Goal: Task Accomplishment & Management: Manage account settings

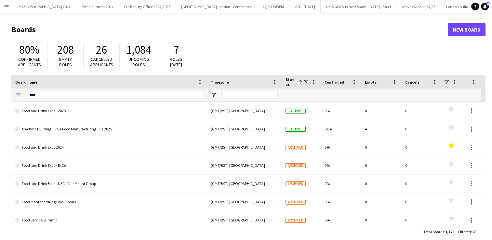
click at [6, 7] on app-icon "Menu" at bounding box center [6, 6] width 5 height 5
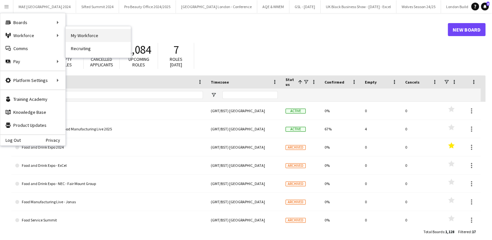
click at [79, 30] on link "My Workforce" at bounding box center [98, 35] width 65 height 13
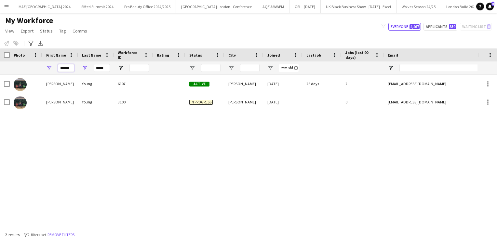
drag, startPoint x: 59, startPoint y: 67, endPoint x: 104, endPoint y: 63, distance: 45.4
click at [104, 63] on div "****** *****" at bounding box center [352, 67] width 705 height 13
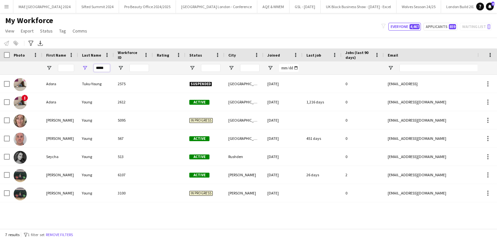
drag, startPoint x: 98, startPoint y: 69, endPoint x: 141, endPoint y: 68, distance: 42.9
click at [141, 68] on div "*****" at bounding box center [352, 67] width 705 height 13
type input "*"
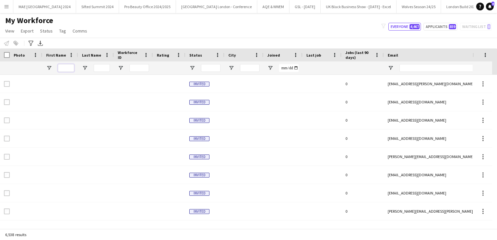
click at [70, 65] on input "First Name Filter Input" at bounding box center [66, 68] width 16 height 8
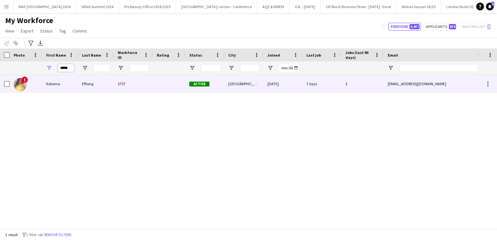
type input "*****"
click at [72, 86] on div "Kokoma" at bounding box center [60, 84] width 36 height 18
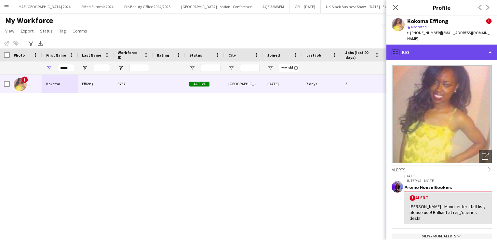
click at [459, 45] on div "profile Bio" at bounding box center [441, 53] width 111 height 16
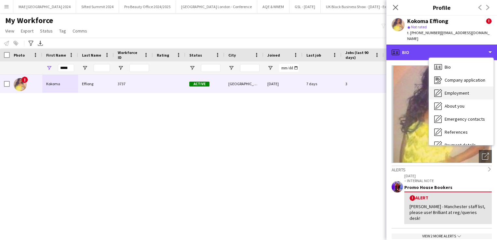
scroll to position [74, 0]
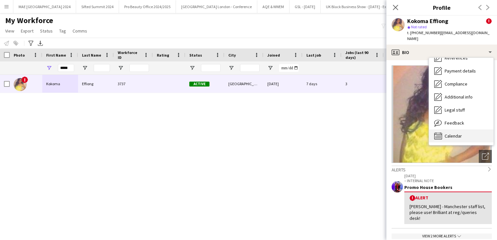
click at [457, 133] on span "Calendar" at bounding box center [453, 136] width 17 height 6
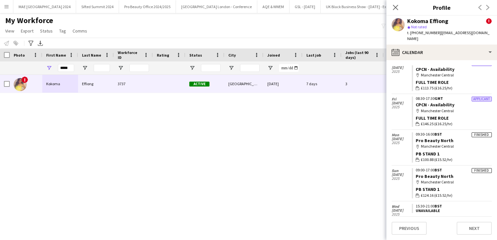
scroll to position [25, 0]
click at [436, 173] on link "Pro Beauty North" at bounding box center [435, 176] width 38 height 6
click at [6, 8] on app-icon "Menu" at bounding box center [6, 6] width 5 height 5
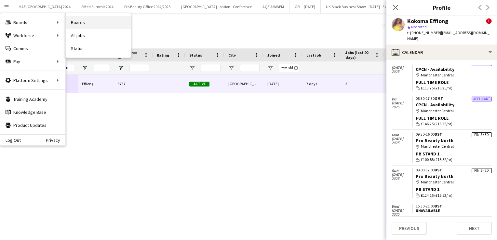
click at [81, 22] on link "Boards" at bounding box center [98, 22] width 65 height 13
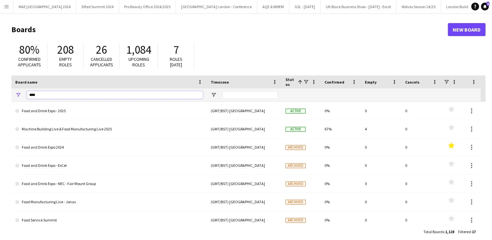
drag, startPoint x: 46, startPoint y: 94, endPoint x: 17, endPoint y: 91, distance: 28.7
click at [17, 91] on div "****" at bounding box center [108, 94] width 195 height 13
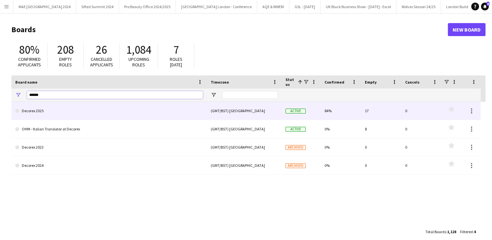
type input "******"
click at [38, 114] on link "Decorex 2025" at bounding box center [109, 111] width 188 height 18
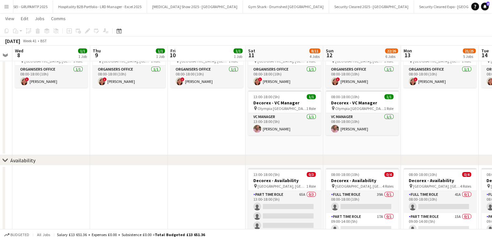
scroll to position [0, 221]
click at [4, 7] on app-icon "Menu" at bounding box center [6, 6] width 5 height 5
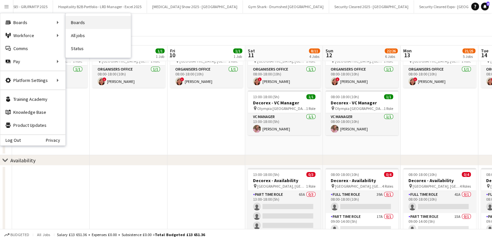
click at [84, 17] on link "Boards" at bounding box center [98, 22] width 65 height 13
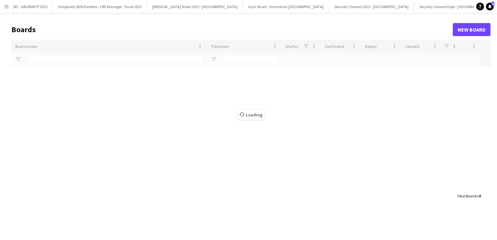
type input "******"
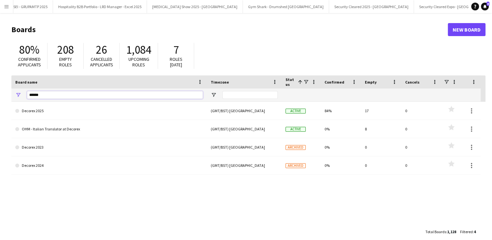
drag, startPoint x: 52, startPoint y: 97, endPoint x: -1, endPoint y: 89, distance: 54.1
click at [0, 89] on html "Menu Boards Boards Boards All jobs Status Workforce Workforce My Workforce Recr…" at bounding box center [246, 124] width 492 height 248
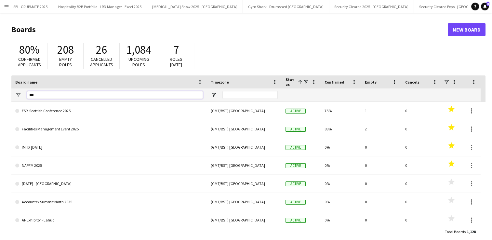
type input "****"
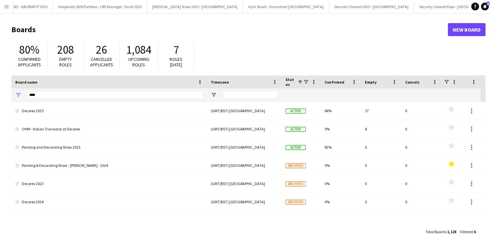
click at [37, 109] on link "Decorex 2025" at bounding box center [109, 111] width 188 height 18
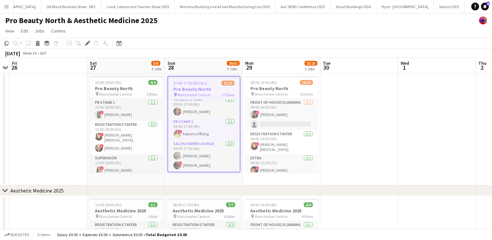
scroll to position [311, 0]
click at [191, 130] on app-card-role "PB Stand 1 1/1 09:00-17:00 (8h) ! Kokoma Effiong" at bounding box center [204, 129] width 72 height 22
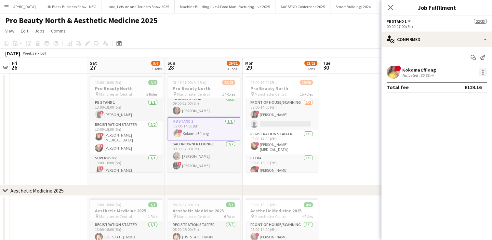
click at [484, 70] on div at bounding box center [483, 72] width 8 height 8
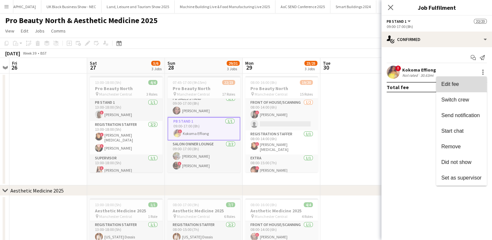
click at [463, 87] on span "Edit fee" at bounding box center [461, 84] width 40 height 6
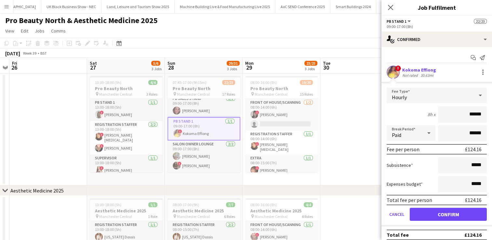
scroll to position [4, 0]
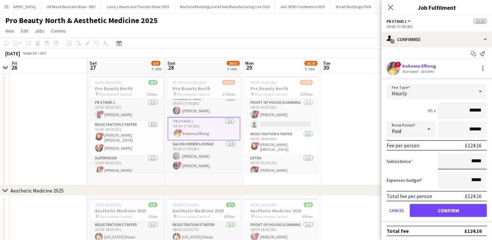
drag, startPoint x: 477, startPoint y: 161, endPoint x: 468, endPoint y: 160, distance: 8.8
click at [468, 160] on input "*****" at bounding box center [462, 161] width 49 height 16
type input "******"
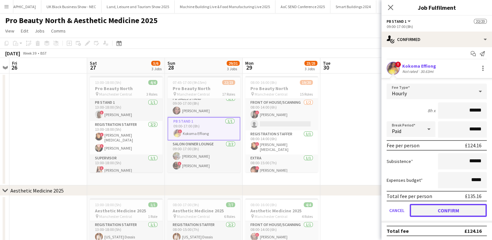
click at [452, 207] on button "Confirm" at bounding box center [448, 210] width 77 height 13
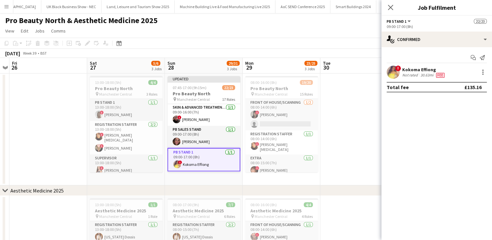
scroll to position [285, 0]
click at [176, 138] on app-user-avatar at bounding box center [177, 142] width 8 height 8
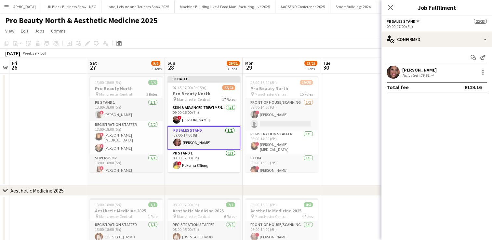
click at [394, 73] on app-user-avatar at bounding box center [393, 72] width 13 height 13
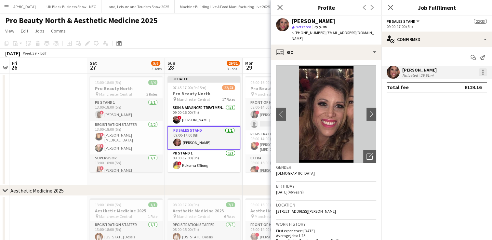
click at [482, 72] on div at bounding box center [483, 72] width 8 height 8
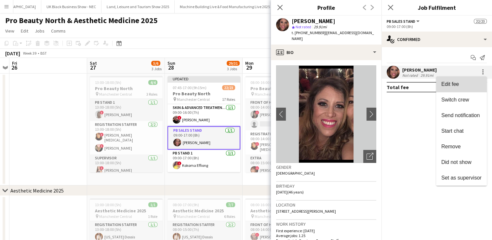
click at [458, 83] on span "Edit fee" at bounding box center [450, 84] width 18 height 6
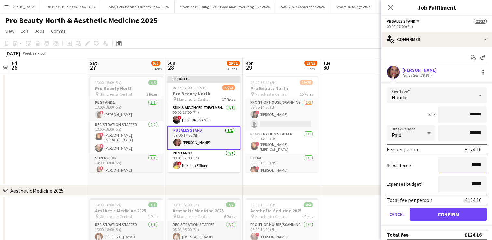
drag, startPoint x: 477, startPoint y: 167, endPoint x: 468, endPoint y: 165, distance: 8.8
click at [468, 165] on input "*****" at bounding box center [462, 165] width 49 height 16
type input "******"
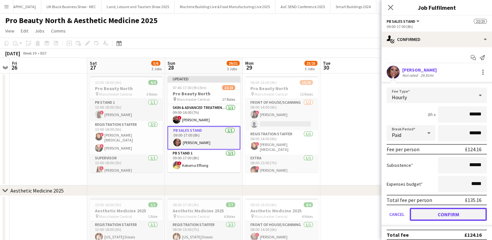
click at [455, 217] on button "Confirm" at bounding box center [448, 214] width 77 height 13
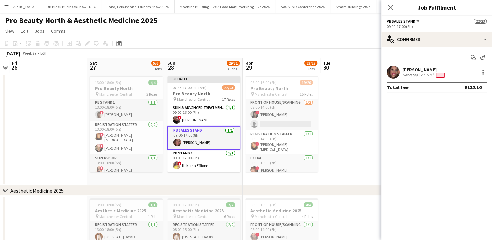
click at [346, 121] on app-date-cell at bounding box center [359, 130] width 78 height 112
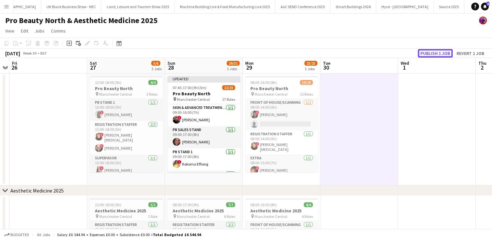
click at [434, 55] on button "Publish 1 job" at bounding box center [435, 53] width 35 height 8
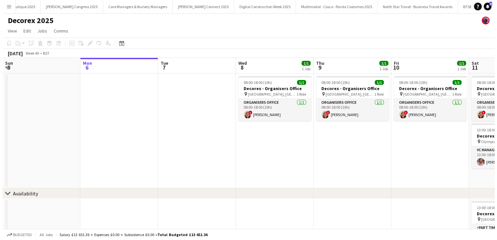
scroll to position [0, 11195]
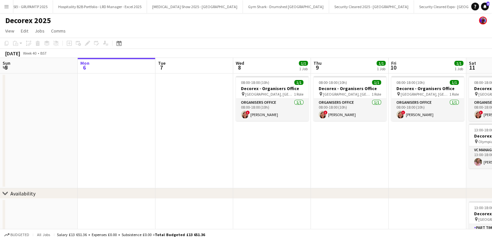
click at [7, 5] on app-icon "Menu" at bounding box center [6, 6] width 5 height 5
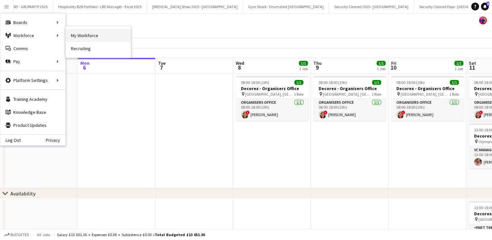
click at [83, 36] on link "My Workforce" at bounding box center [98, 35] width 65 height 13
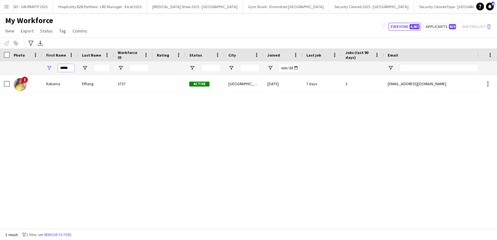
drag, startPoint x: 72, startPoint y: 68, endPoint x: 52, endPoint y: 61, distance: 21.8
click at [52, 61] on div "Workforce Details Photo First Name" at bounding box center [352, 61] width 705 height 26
drag, startPoint x: 72, startPoint y: 69, endPoint x: 63, endPoint y: 67, distance: 8.6
click at [63, 67] on input "*****" at bounding box center [66, 68] width 16 height 8
drag, startPoint x: 72, startPoint y: 68, endPoint x: 36, endPoint y: 60, distance: 36.1
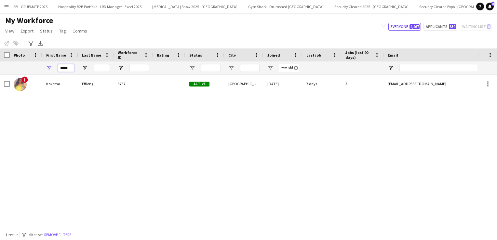
click at [36, 60] on div "Workforce Details Photo First Name" at bounding box center [352, 61] width 705 height 26
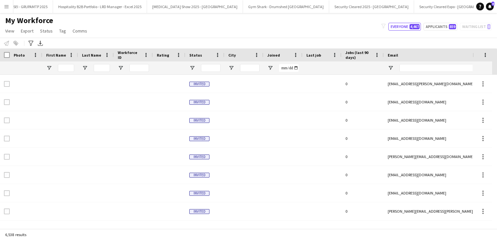
click at [7, 10] on button "Menu" at bounding box center [6, 6] width 13 height 13
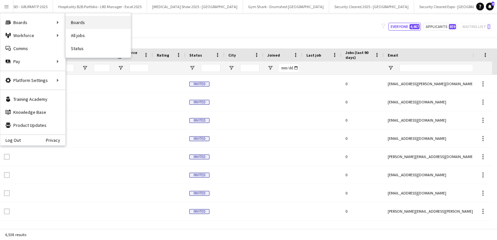
click at [78, 21] on link "Boards" at bounding box center [98, 22] width 65 height 13
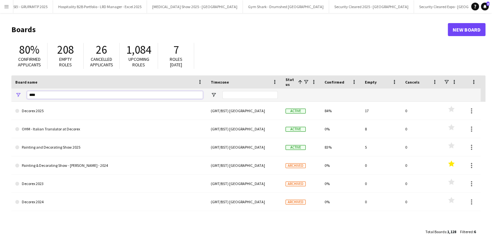
drag, startPoint x: 41, startPoint y: 93, endPoint x: 13, endPoint y: 89, distance: 28.2
click at [13, 89] on div "****" at bounding box center [108, 94] width 195 height 13
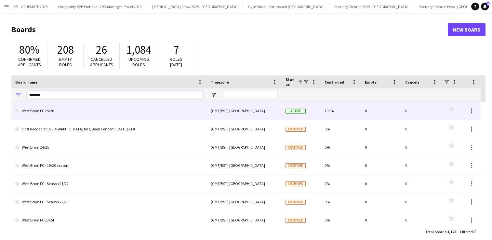
type input "*******"
click at [47, 113] on link "West Brom FC 25/26" at bounding box center [109, 111] width 188 height 18
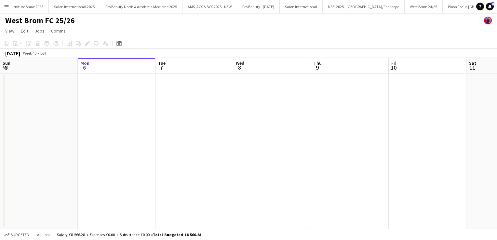
scroll to position [0, 10054]
click at [4, 11] on button "Menu" at bounding box center [6, 6] width 13 height 13
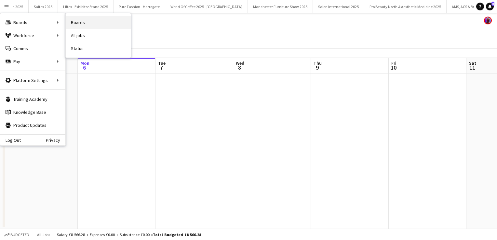
click at [73, 24] on link "Boards" at bounding box center [98, 22] width 65 height 13
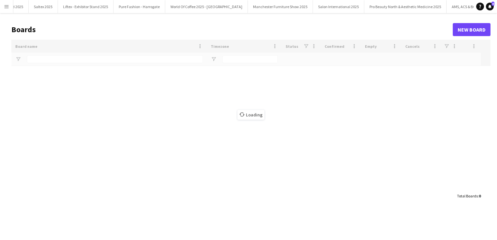
type input "*******"
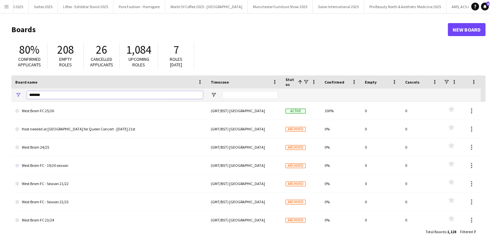
drag, startPoint x: 43, startPoint y: 94, endPoint x: 19, endPoint y: 92, distance: 23.8
click at [19, 92] on div "*******" at bounding box center [108, 94] width 195 height 13
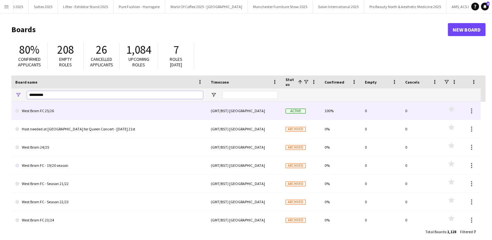
type input "*********"
click at [52, 112] on link "West Brom FC 25/26" at bounding box center [109, 111] width 188 height 18
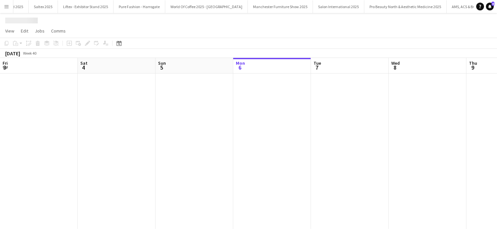
scroll to position [0, 155]
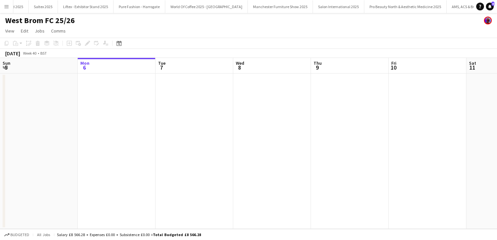
click at [4, 11] on button "Menu" at bounding box center [6, 6] width 13 height 13
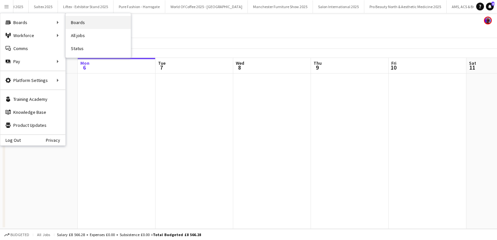
click at [73, 19] on link "Boards" at bounding box center [98, 22] width 65 height 13
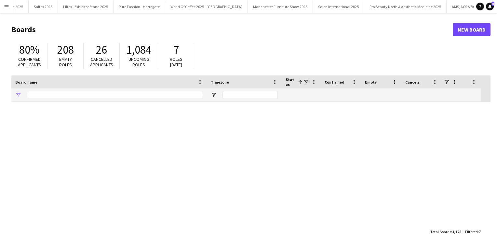
type input "*********"
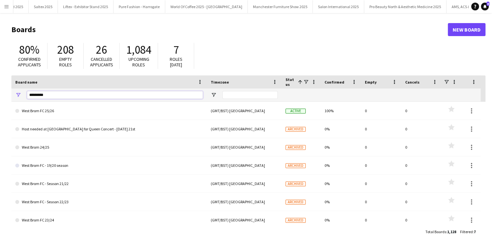
drag, startPoint x: 51, startPoint y: 98, endPoint x: 7, endPoint y: 91, distance: 44.8
click at [7, 91] on main "Boards New Board 80% Confirmed applicants 208 Empty roles 26 Cancelled applican…" at bounding box center [246, 130] width 492 height 235
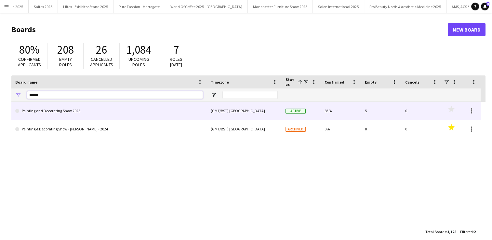
type input "******"
click at [66, 111] on link "Painting and Decorating Show 2025" at bounding box center [109, 111] width 188 height 18
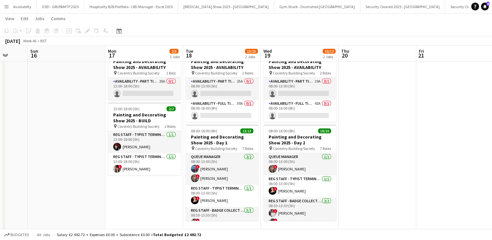
click at [12, 9] on button "Menu" at bounding box center [6, 6] width 13 height 13
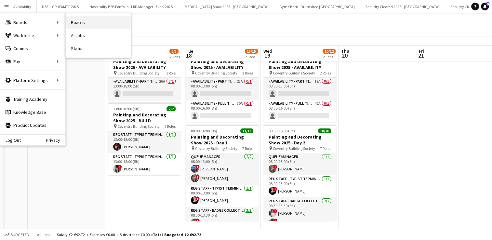
click at [70, 25] on link "Boards" at bounding box center [98, 22] width 65 height 13
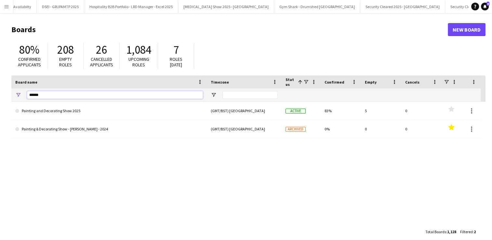
drag, startPoint x: 65, startPoint y: 94, endPoint x: -1, endPoint y: 87, distance: 66.7
click at [0, 87] on html "Menu Boards Boards Boards All jobs Status Workforce Workforce My Workforce Recr…" at bounding box center [246, 124] width 492 height 248
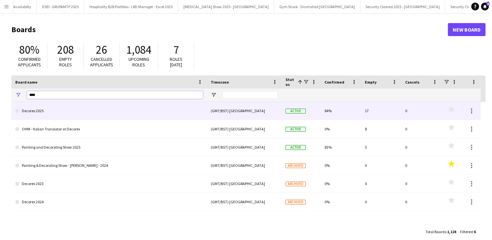
type input "****"
click at [42, 108] on link "Decorex 2025" at bounding box center [109, 111] width 188 height 18
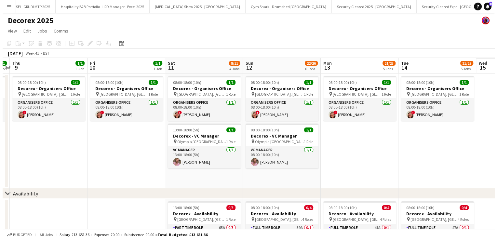
scroll to position [0, 167]
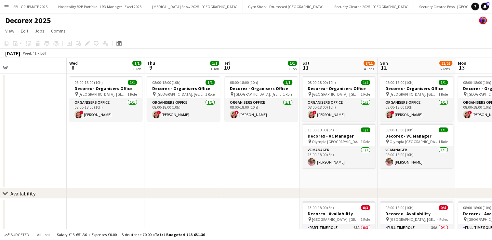
click at [6, 6] on app-icon "Menu" at bounding box center [6, 6] width 5 height 5
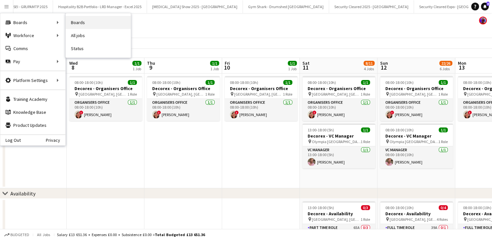
click at [82, 21] on link "Boards" at bounding box center [98, 22] width 65 height 13
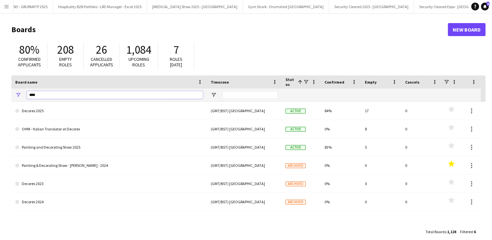
drag, startPoint x: 44, startPoint y: 97, endPoint x: 7, endPoint y: 94, distance: 36.8
click at [7, 94] on main "Boards New Board 80% Confirmed applicants 208 Empty roles 26 Cancelled applican…" at bounding box center [246, 130] width 492 height 235
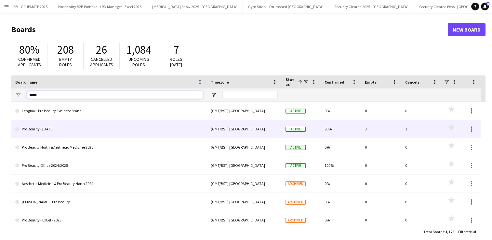
type input "*****"
click at [66, 126] on link "Pro Beauty - [DATE]" at bounding box center [109, 129] width 188 height 18
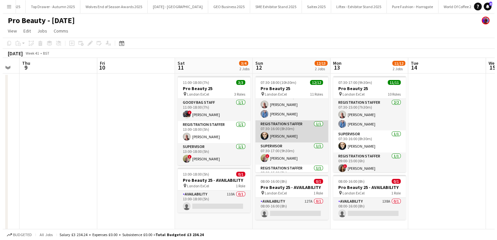
scroll to position [10, 0]
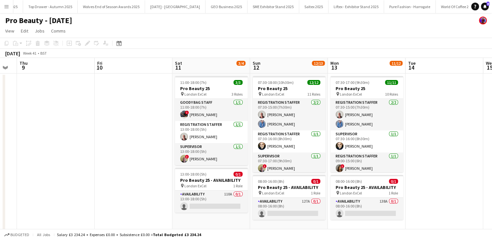
click at [10, 7] on button "Menu" at bounding box center [6, 6] width 13 height 13
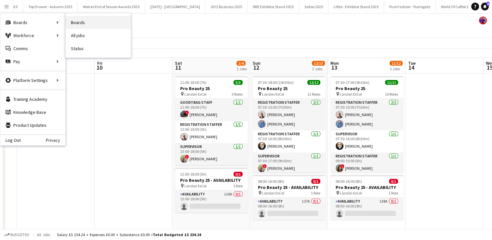
click at [86, 22] on link "Boards" at bounding box center [98, 22] width 65 height 13
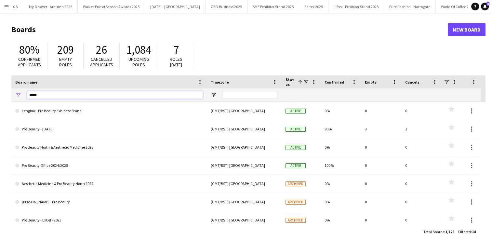
drag, startPoint x: 45, startPoint y: 94, endPoint x: 12, endPoint y: 94, distance: 33.5
click at [12, 94] on div "*****" at bounding box center [108, 94] width 195 height 13
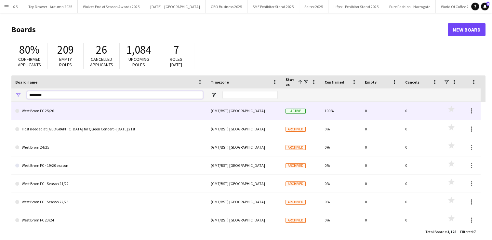
type input "********"
click at [36, 111] on link "West Brom FC 25/26" at bounding box center [109, 111] width 188 height 18
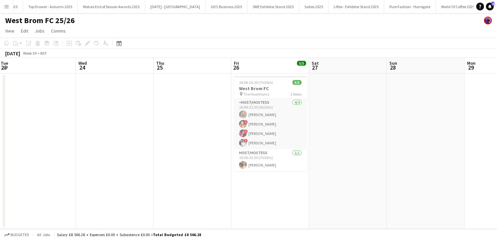
scroll to position [0, 176]
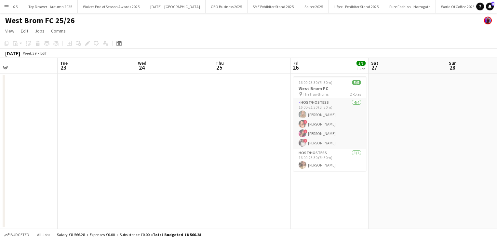
click at [3, 2] on button "Menu" at bounding box center [6, 6] width 13 height 13
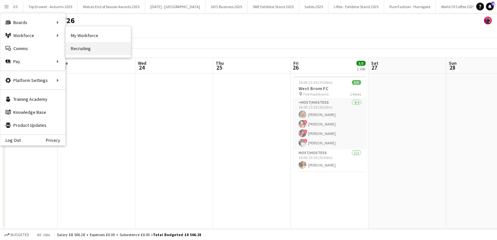
click at [81, 47] on link "Recruiting" at bounding box center [98, 48] width 65 height 13
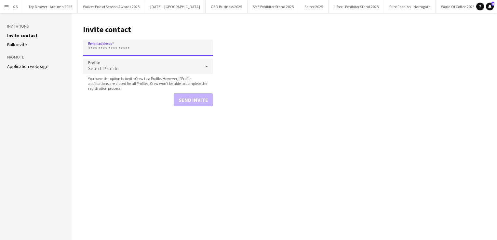
click at [105, 46] on input "Email address" at bounding box center [148, 48] width 130 height 16
paste input "**********"
type input "**********"
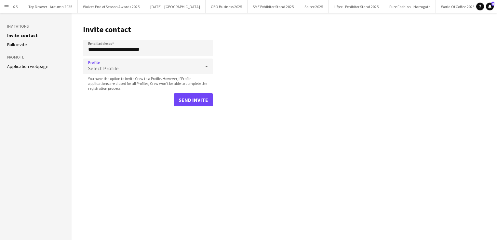
click at [149, 65] on div "Select Profile" at bounding box center [141, 67] width 117 height 16
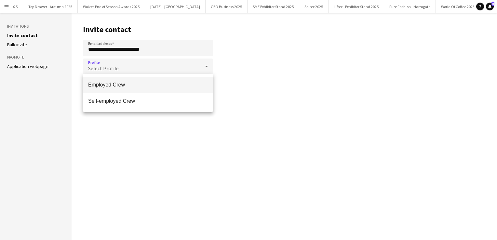
click at [121, 86] on span "Employed Crew" at bounding box center [148, 85] width 120 height 6
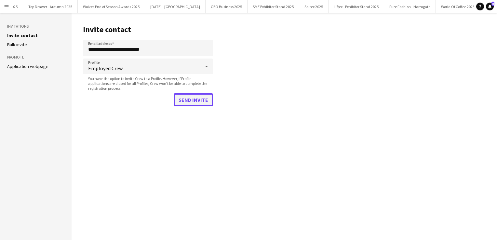
click at [191, 96] on button "Send invite" at bounding box center [193, 99] width 39 height 13
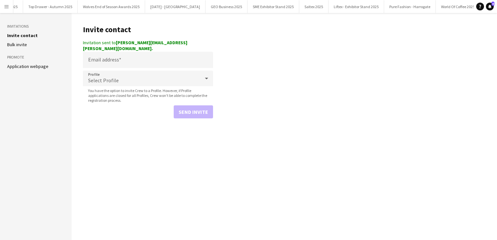
click at [0, 6] on html "Menu Boards Boards Boards All jobs Status Workforce Workforce My Workforce Recr…" at bounding box center [248, 120] width 497 height 240
click at [4, 6] on app-icon "Menu" at bounding box center [6, 6] width 5 height 5
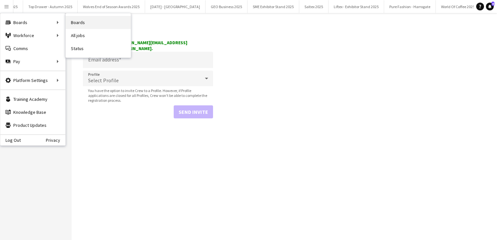
click at [75, 20] on link "Boards" at bounding box center [98, 22] width 65 height 13
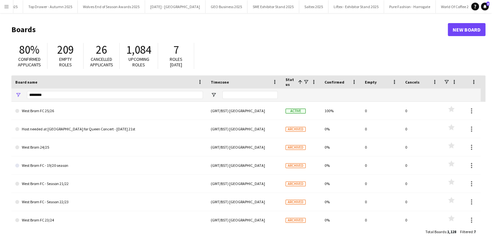
drag, startPoint x: 47, startPoint y: 99, endPoint x: 44, endPoint y: 96, distance: 4.2
click at [44, 96] on div "********" at bounding box center [115, 94] width 176 height 13
drag, startPoint x: 44, startPoint y: 96, endPoint x: 0, endPoint y: 90, distance: 44.5
click at [0, 90] on html "Menu Boards Boards Boards All jobs Status Workforce Workforce My Workforce Recr…" at bounding box center [246, 124] width 492 height 248
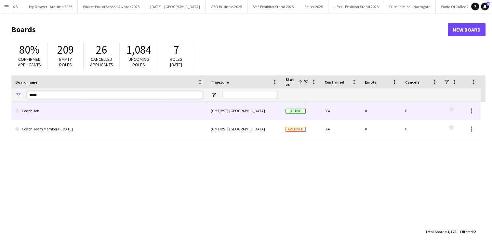
type input "*****"
click at [35, 112] on link "Coach Job" at bounding box center [109, 111] width 188 height 18
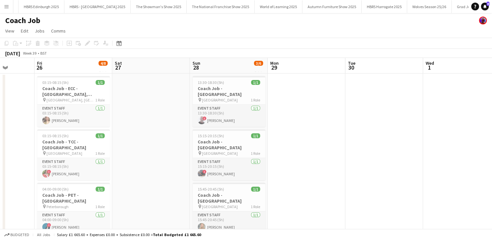
scroll to position [0, 189]
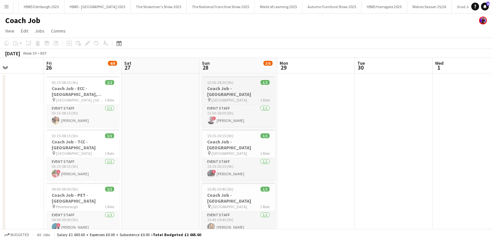
click at [242, 104] on div "Event Staff 1/1 13:30-18:30 (5h) ! Anton Ward" at bounding box center [238, 115] width 73 height 22
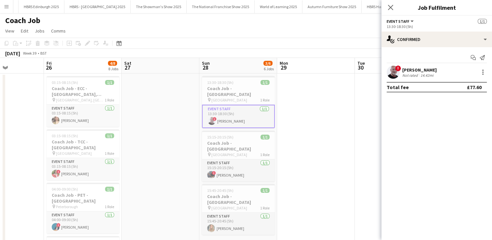
click at [240, 110] on app-card-role "Event Staff 1/1 13:30-18:30 (5h) ! Anton Ward" at bounding box center [238, 116] width 73 height 23
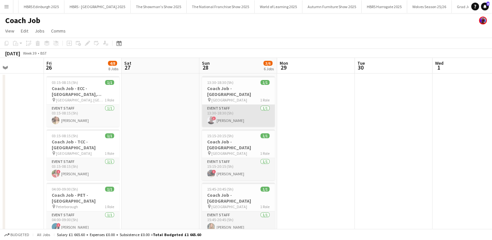
click at [240, 110] on app-card-role "Event Staff 1/1 13:30-18:30 (5h) ! Anton Ward" at bounding box center [238, 116] width 73 height 22
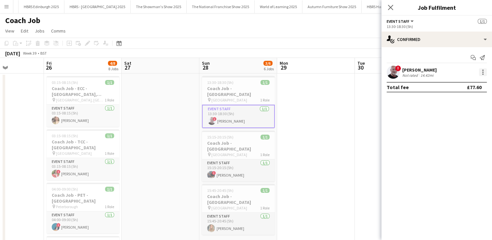
click at [483, 73] on div at bounding box center [482, 72] width 1 height 1
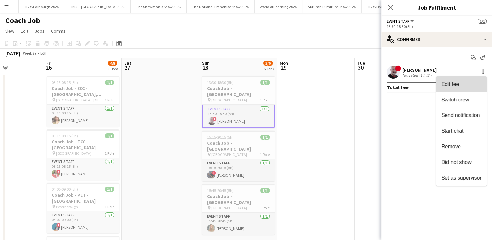
click at [469, 82] on span "Edit fee" at bounding box center [461, 84] width 40 height 6
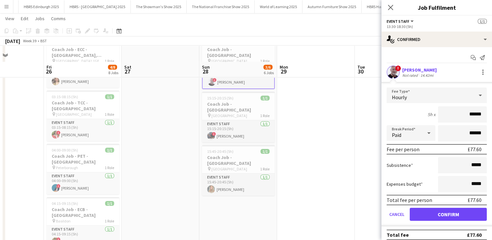
scroll to position [56, 0]
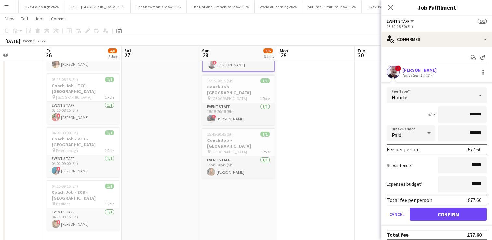
click at [5, 4] on app-icon "Menu" at bounding box center [6, 6] width 5 height 5
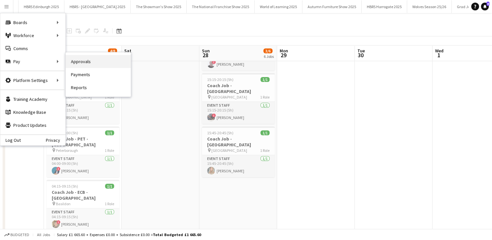
click at [90, 61] on link "Approvals" at bounding box center [98, 61] width 65 height 13
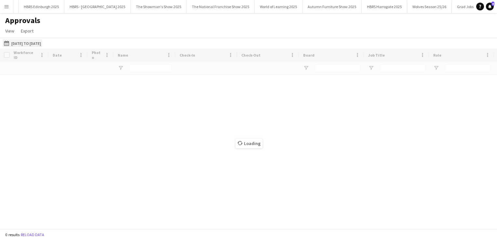
click at [7, 44] on app-icon "01-08-2025 to 20-09-2025" at bounding box center [7, 43] width 7 height 5
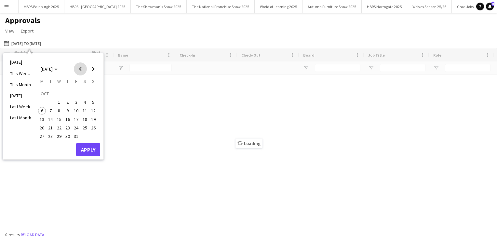
click at [83, 70] on span "Previous month" at bounding box center [80, 68] width 13 height 13
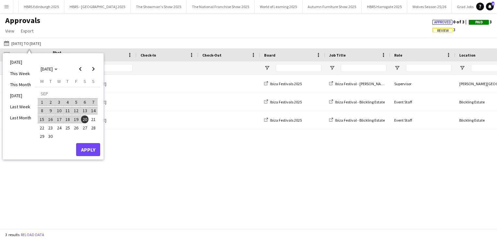
click at [40, 103] on span "1" at bounding box center [42, 102] width 8 height 8
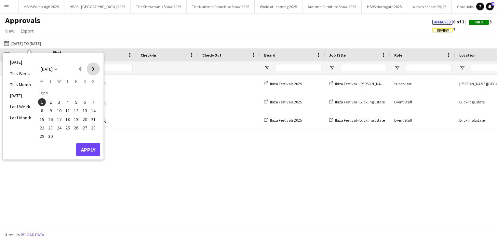
click at [93, 72] on span "Next month" at bounding box center [93, 68] width 13 height 13
click at [43, 109] on span "6" at bounding box center [42, 111] width 8 height 8
click at [87, 149] on button "Apply" at bounding box center [88, 149] width 24 height 13
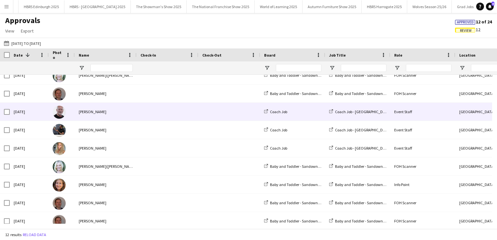
click at [133, 108] on div "Anton Ward" at bounding box center [106, 112] width 62 height 18
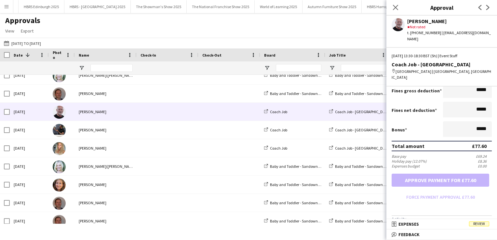
scroll to position [168, 0]
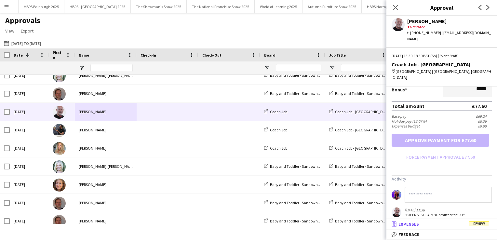
click at [407, 224] on span "Expenses" at bounding box center [408, 224] width 20 height 6
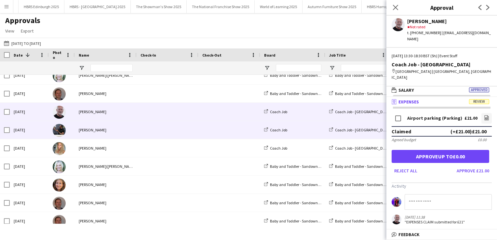
click at [147, 131] on span at bounding box center [168, 130] width 54 height 18
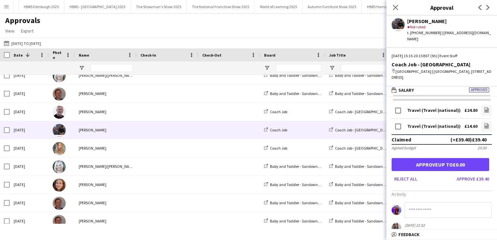
scroll to position [9, 0]
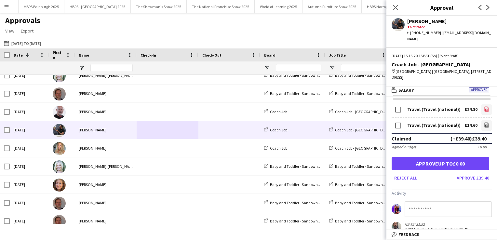
click at [485, 109] on icon at bounding box center [486, 110] width 3 height 2
click at [484, 122] on icon "file-image" at bounding box center [486, 124] width 5 height 5
click at [397, 28] on app-user-avatar at bounding box center [398, 24] width 13 height 13
click at [484, 106] on icon "file-image" at bounding box center [486, 108] width 5 height 5
click at [485, 122] on icon at bounding box center [487, 124] width 4 height 5
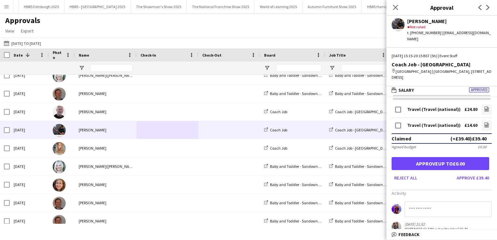
click at [7, 7] on app-icon "Menu" at bounding box center [6, 6] width 5 height 5
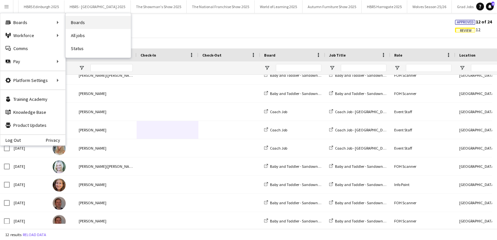
click at [101, 20] on link "Boards" at bounding box center [98, 22] width 65 height 13
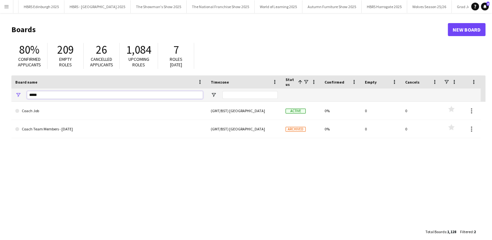
drag, startPoint x: 54, startPoint y: 92, endPoint x: 0, endPoint y: 82, distance: 55.3
click at [0, 82] on html "Menu Boards Boards Boards All jobs Status Workforce Workforce My Workforce Recr…" at bounding box center [246, 124] width 492 height 248
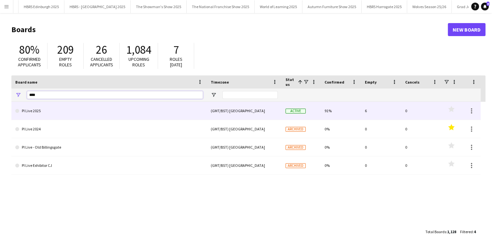
type input "****"
click at [38, 115] on link "PI Live 2025" at bounding box center [109, 111] width 188 height 18
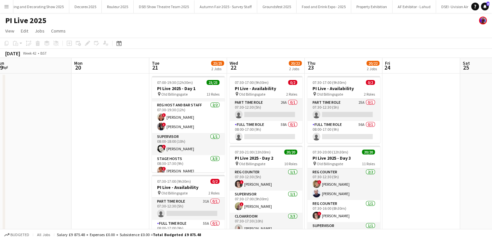
scroll to position [146, 0]
